Goal: Transaction & Acquisition: Purchase product/service

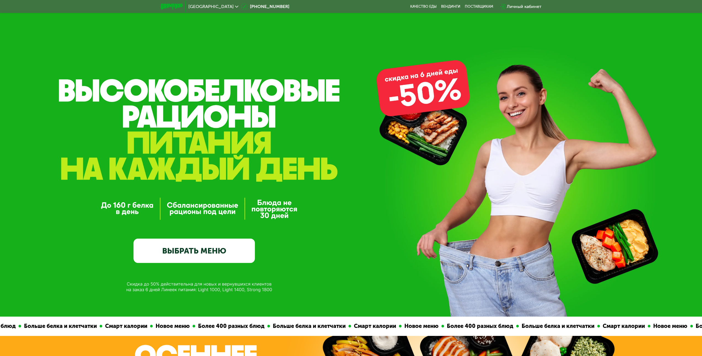
click at [214, 253] on link "ВЫБРАТЬ МЕНЮ" at bounding box center [194, 251] width 121 height 24
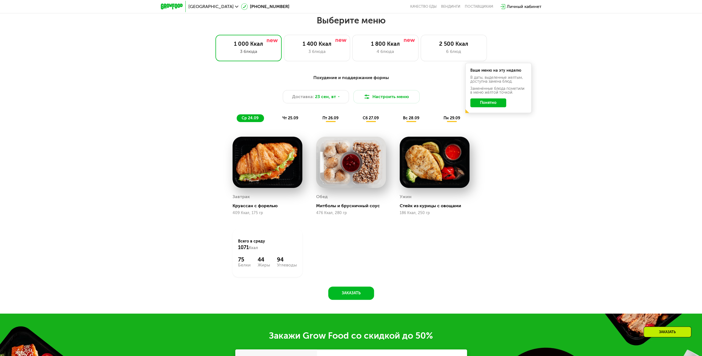
scroll to position [602, 0]
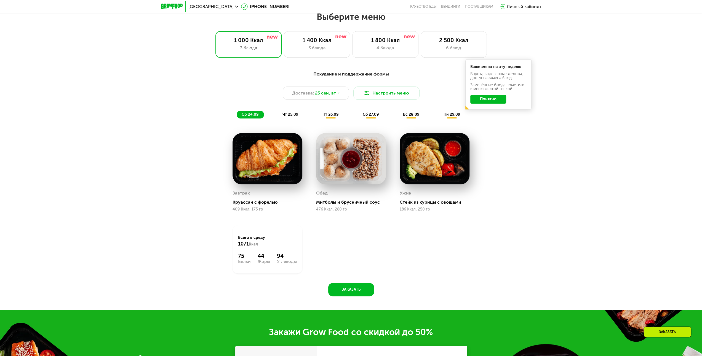
click at [499, 98] on button "Понятно" at bounding box center [488, 99] width 36 height 9
click at [355, 286] on button "Заказать" at bounding box center [351, 289] width 46 height 13
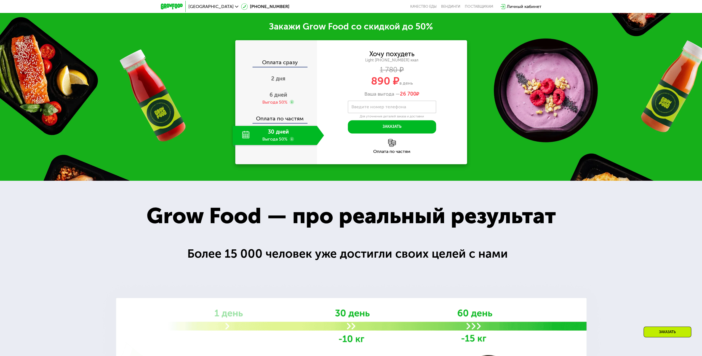
scroll to position [914, 0]
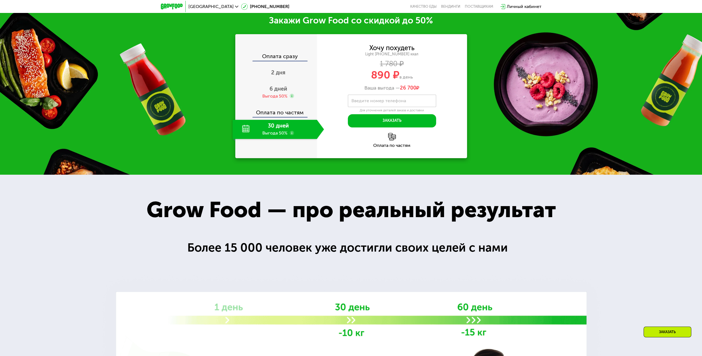
click at [299, 129] on div "30 дней Выгода 50%" at bounding box center [275, 129] width 84 height 19
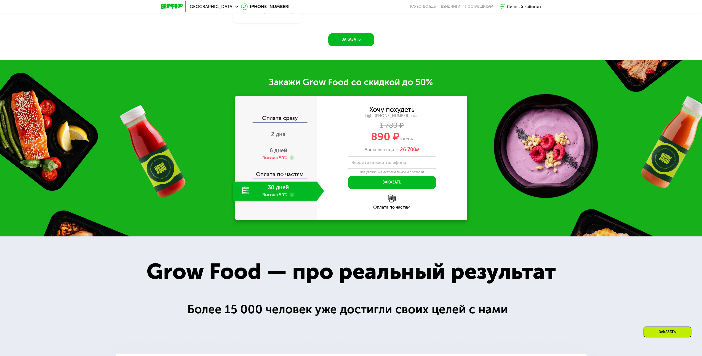
scroll to position [849, 0]
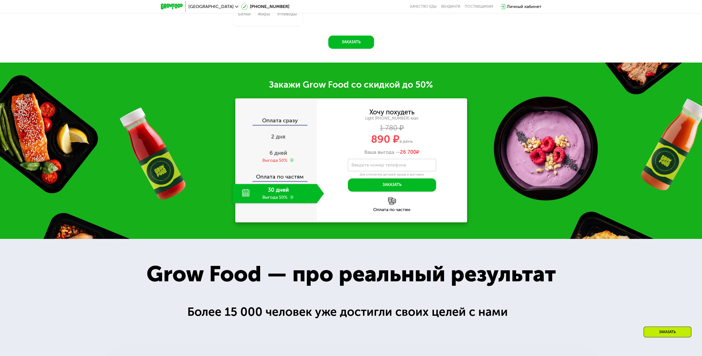
click at [390, 130] on div "1 780 ₽" at bounding box center [392, 128] width 150 height 6
click at [277, 165] on div "6 дней Выгода 50%" at bounding box center [279, 156] width 92 height 19
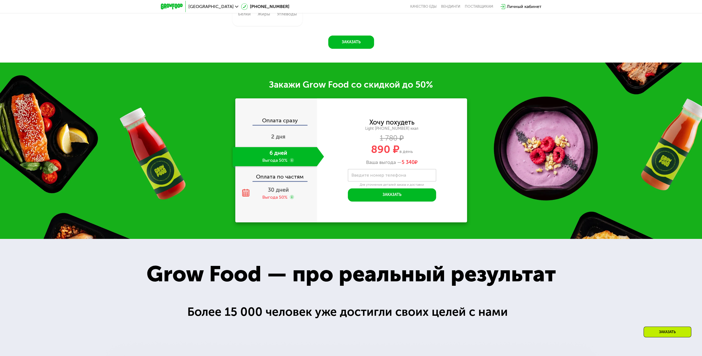
click at [280, 150] on div "6 дней Выгода 50%" at bounding box center [275, 156] width 84 height 19
click at [280, 147] on div "2 дня" at bounding box center [279, 137] width 92 height 19
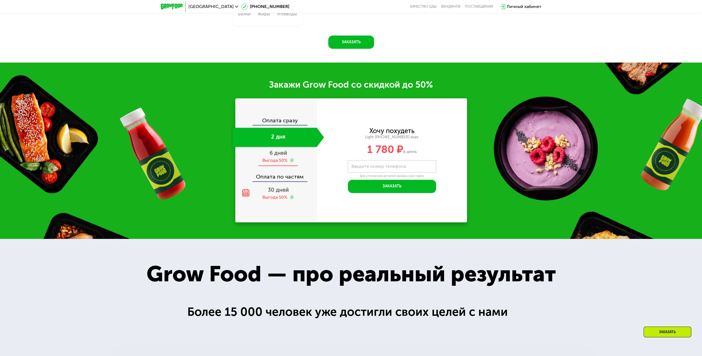
click at [279, 156] on span "6 дней" at bounding box center [279, 153] width 18 height 7
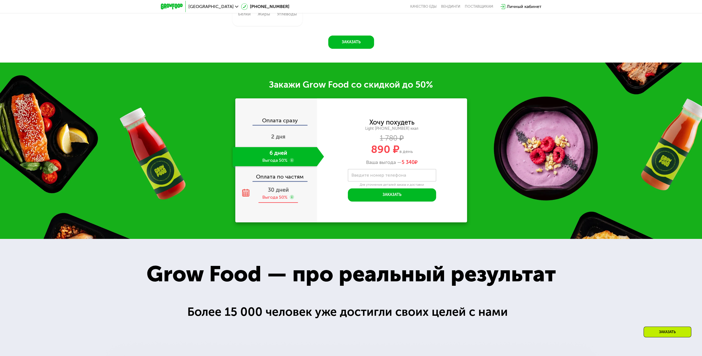
click at [279, 191] on span "30 дней" at bounding box center [278, 190] width 21 height 7
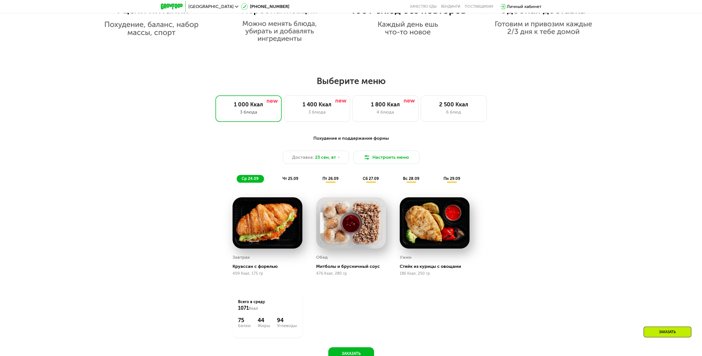
scroll to position [550, 0]
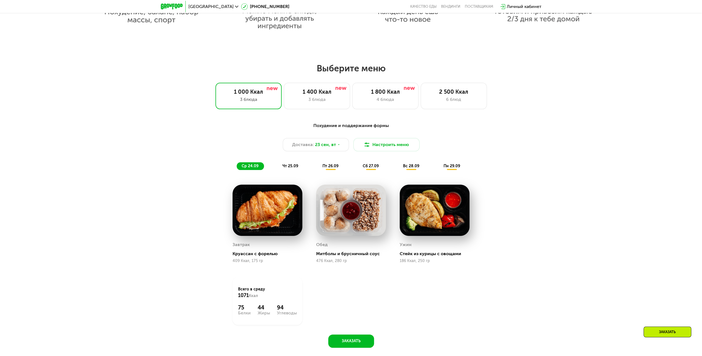
click at [278, 202] on img at bounding box center [268, 210] width 70 height 51
click at [287, 167] on span "чт 25.09" at bounding box center [291, 166] width 16 height 5
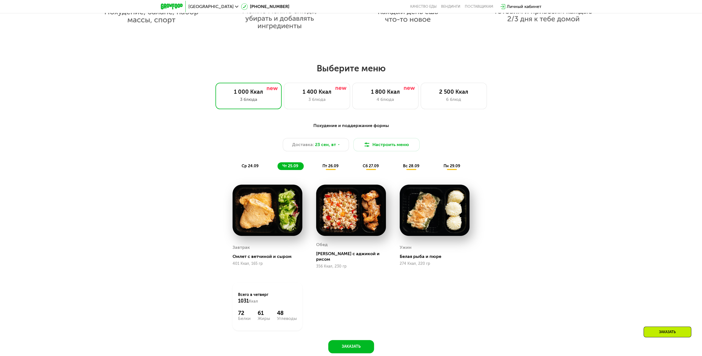
click at [329, 164] on div "пт 26.09" at bounding box center [331, 166] width 26 height 8
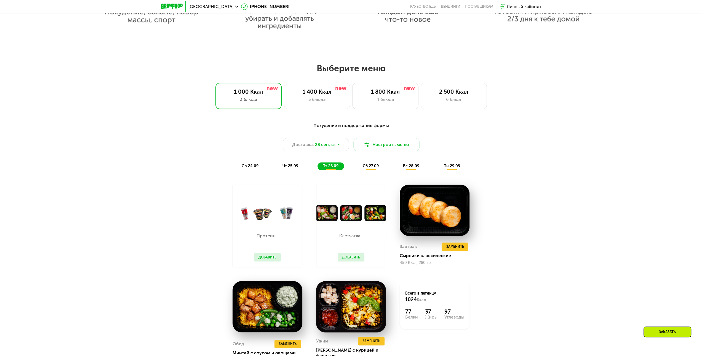
click at [366, 168] on span "сб 27.09" at bounding box center [371, 166] width 16 height 5
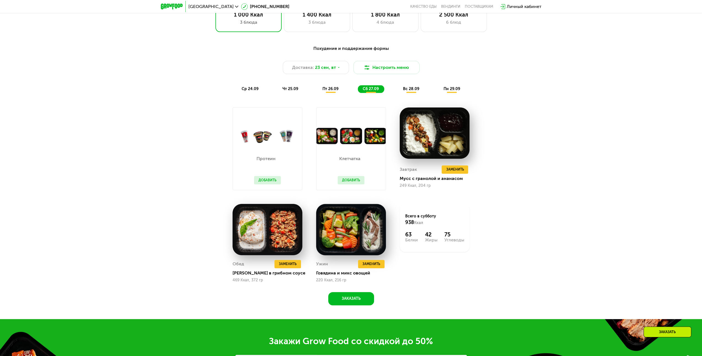
scroll to position [633, 0]
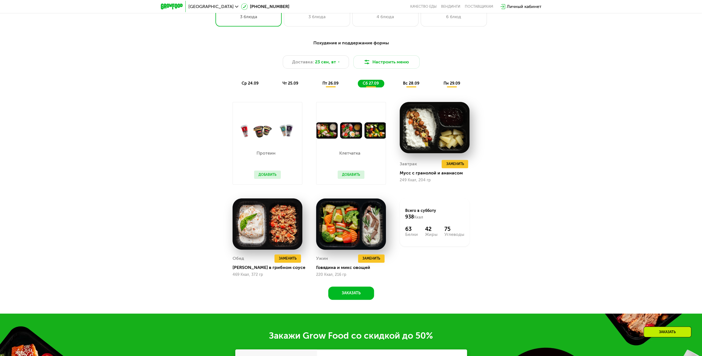
click at [291, 82] on div "чт 25.09" at bounding box center [291, 84] width 26 height 8
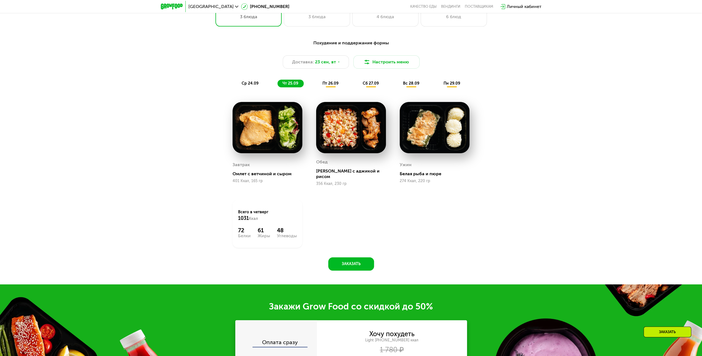
click at [335, 82] on div "пт 26.09" at bounding box center [331, 84] width 26 height 8
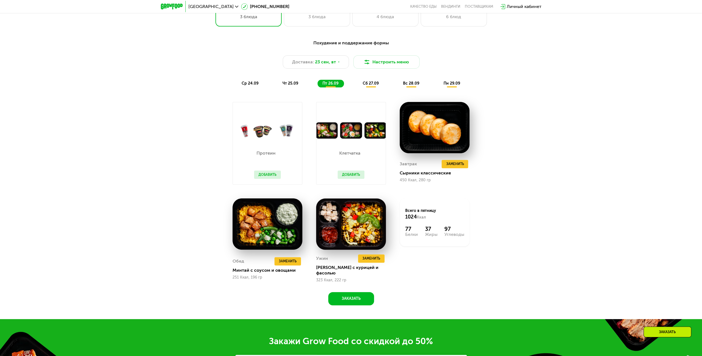
click at [373, 81] on div "сб 27.09" at bounding box center [371, 84] width 26 height 8
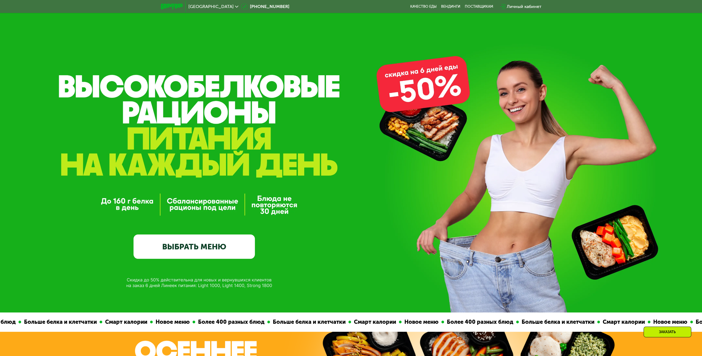
scroll to position [0, 0]
